Goal: Information Seeking & Learning: Learn about a topic

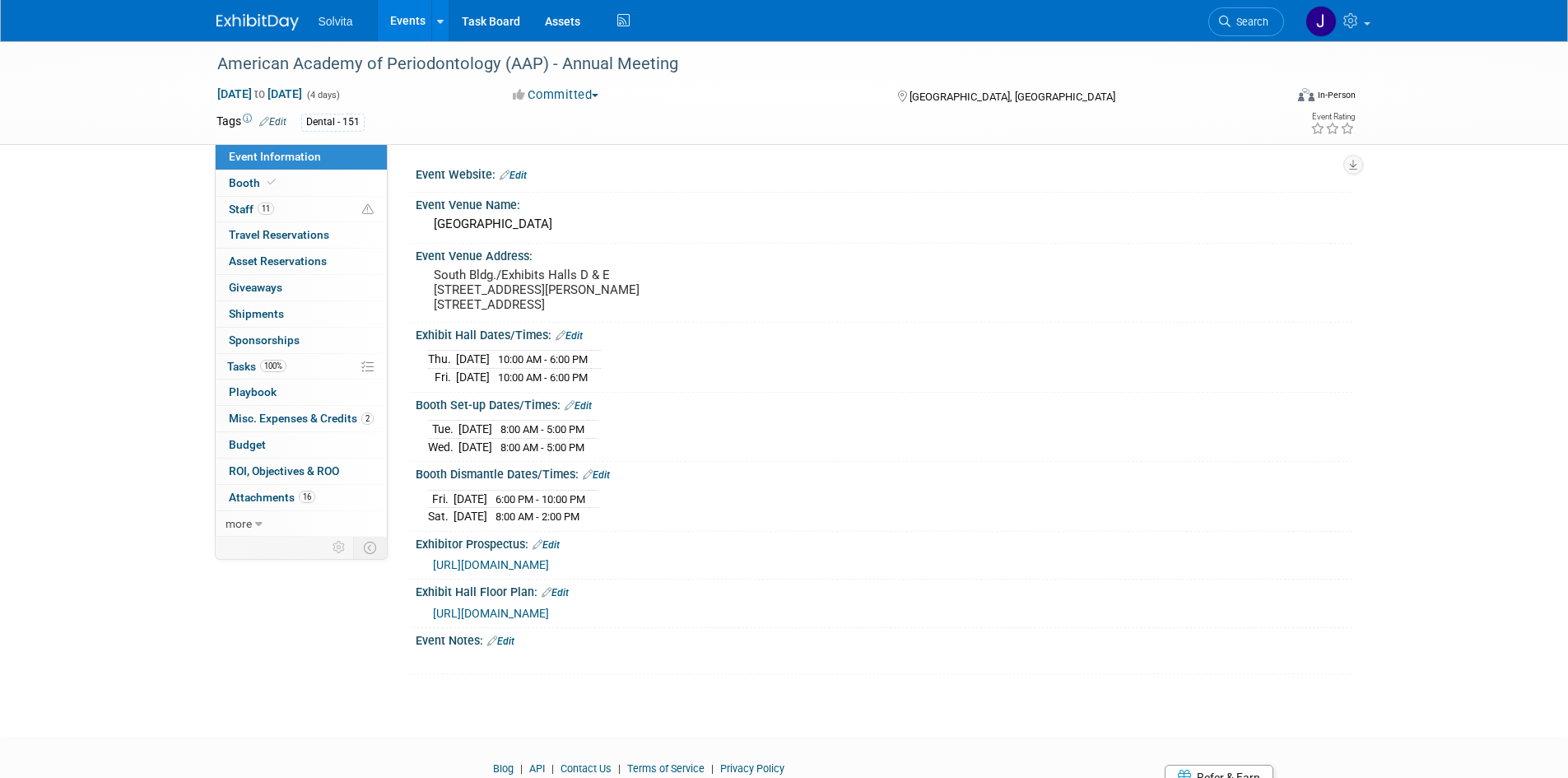
click at [245, 19] on img at bounding box center [257, 22] width 82 height 17
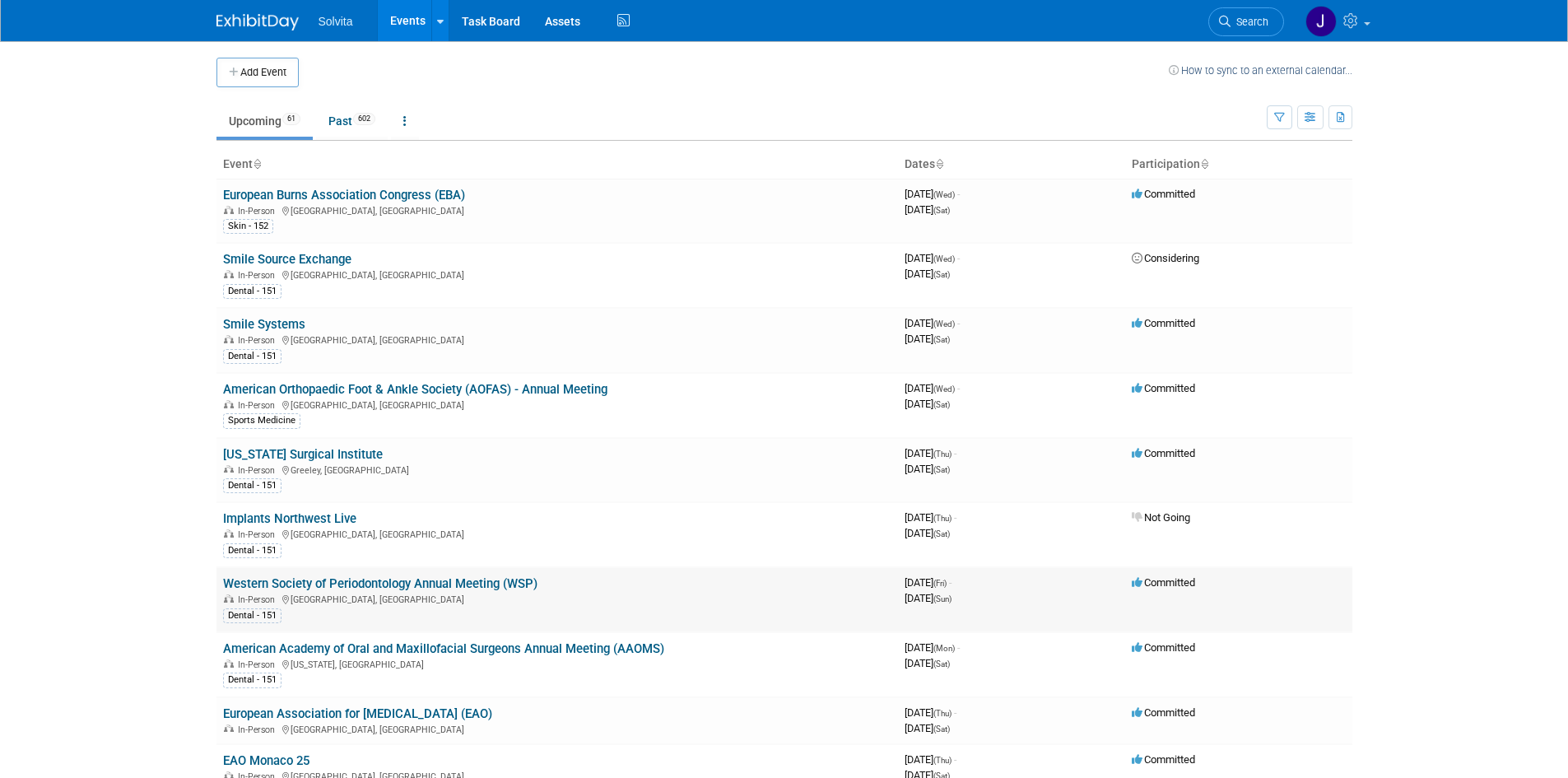
click at [409, 585] on link "Western Society of Periodontology Annual Meeting (WSP)" at bounding box center [380, 584] width 315 height 15
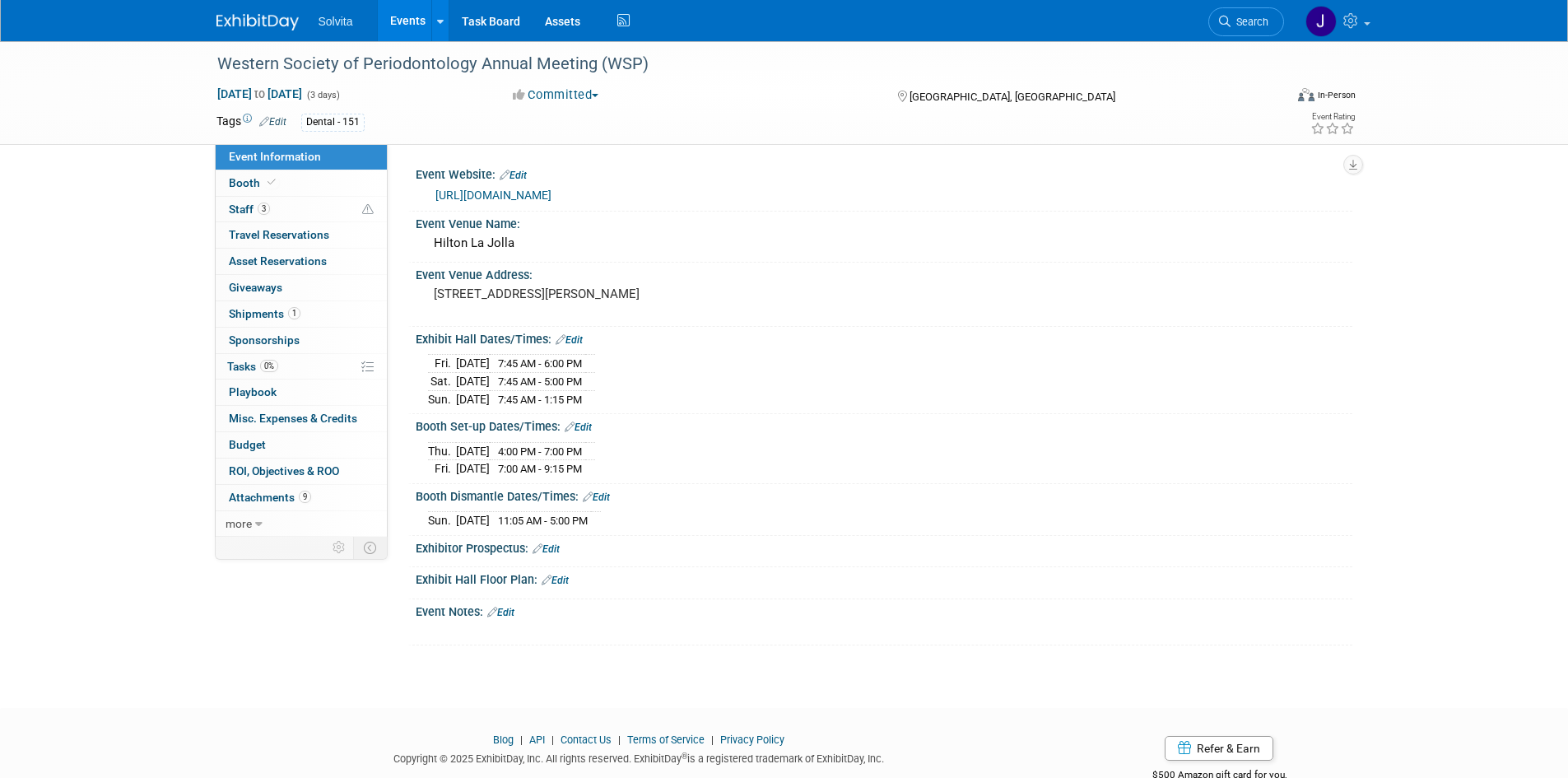
click at [551, 197] on link "https://wsperio.org/2025-wsp-asp/" at bounding box center [494, 195] width 116 height 13
click at [115, 358] on div "Western Society of Periodontology Annual Meeting (WSP) Sep 12, 2025 to Sep 14, …" at bounding box center [784, 360] width 1568 height 638
click at [258, 22] on img at bounding box center [257, 22] width 82 height 17
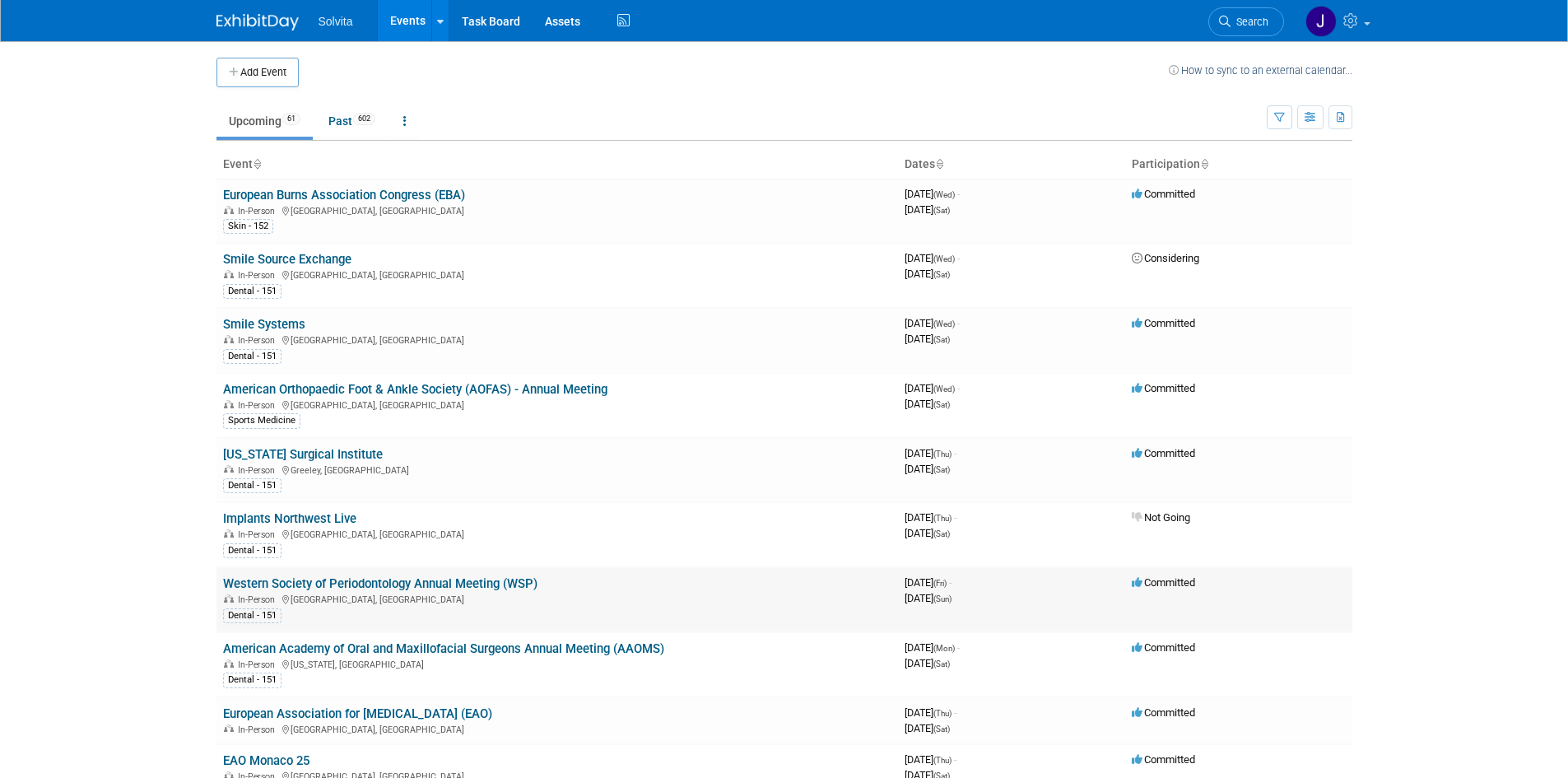
click at [388, 585] on link "Western Society of Periodontology Annual Meeting (WSP)" at bounding box center [380, 584] width 315 height 15
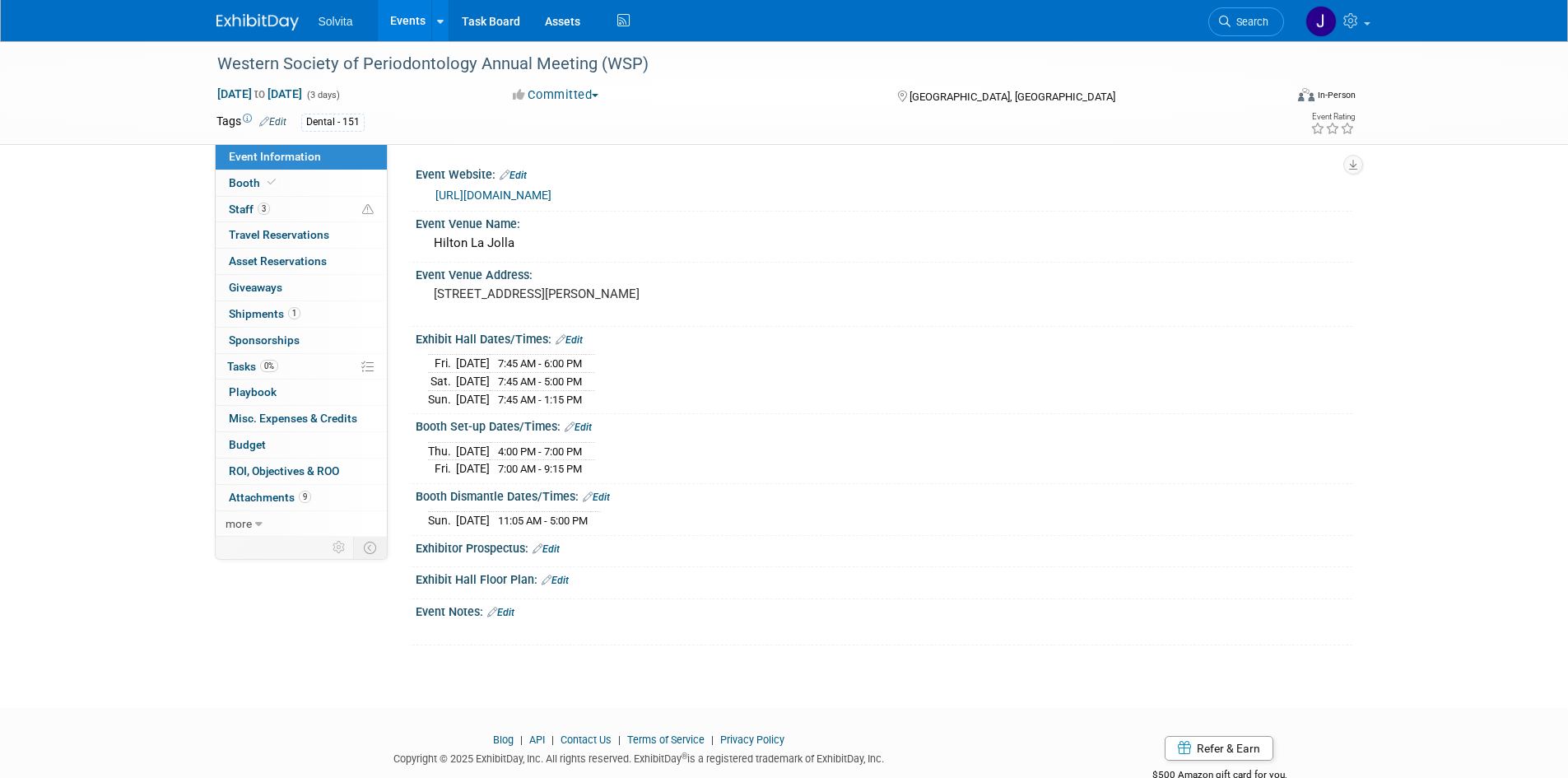
click at [551, 194] on link "[URL][DOMAIN_NAME]" at bounding box center [494, 195] width 116 height 13
